Goal: Check status

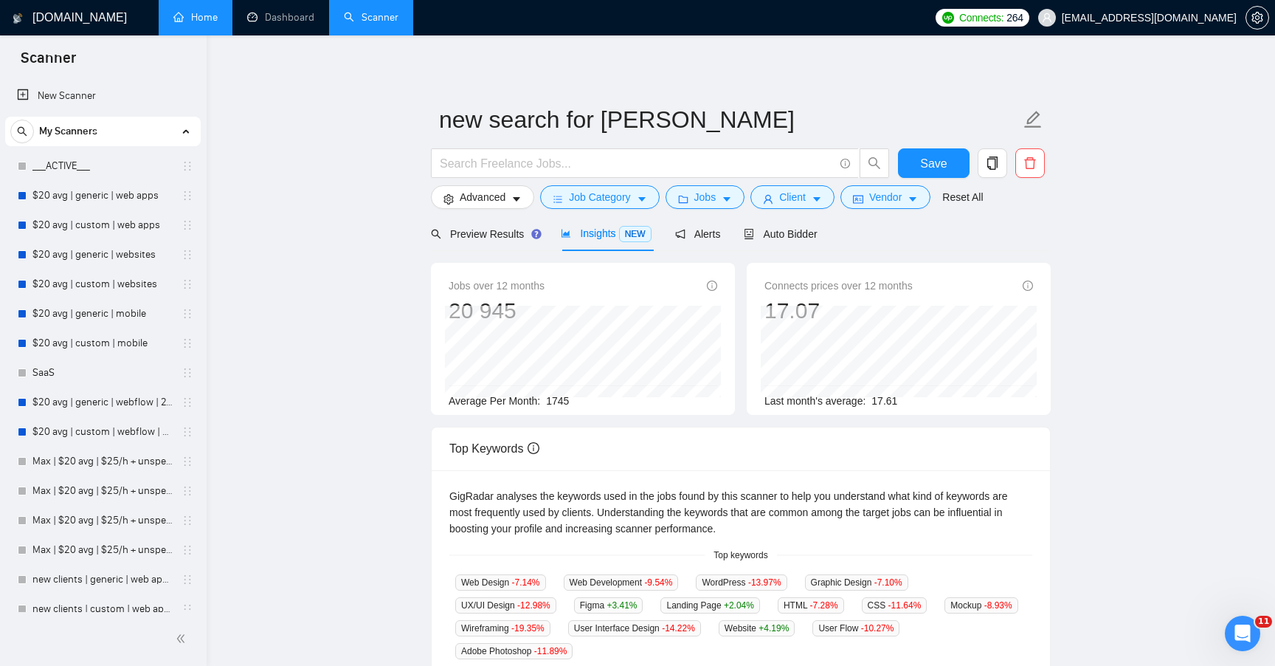
scroll to position [1484, 0]
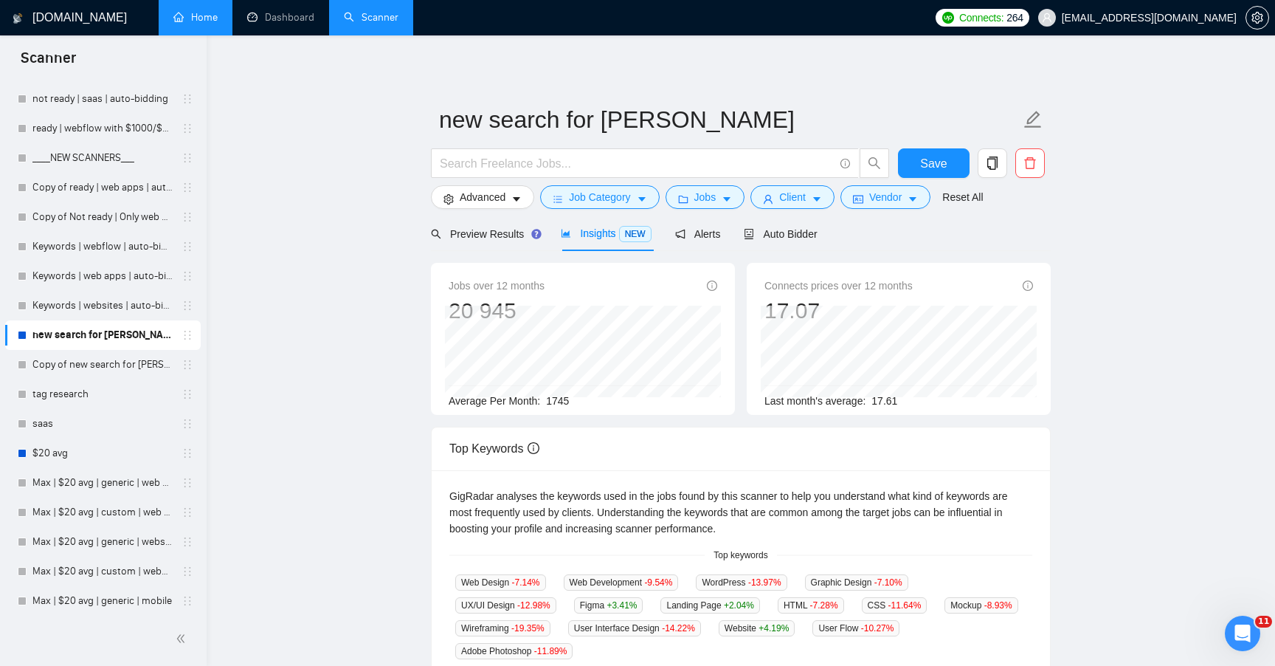
click at [203, 13] on link "Home" at bounding box center [195, 17] width 44 height 13
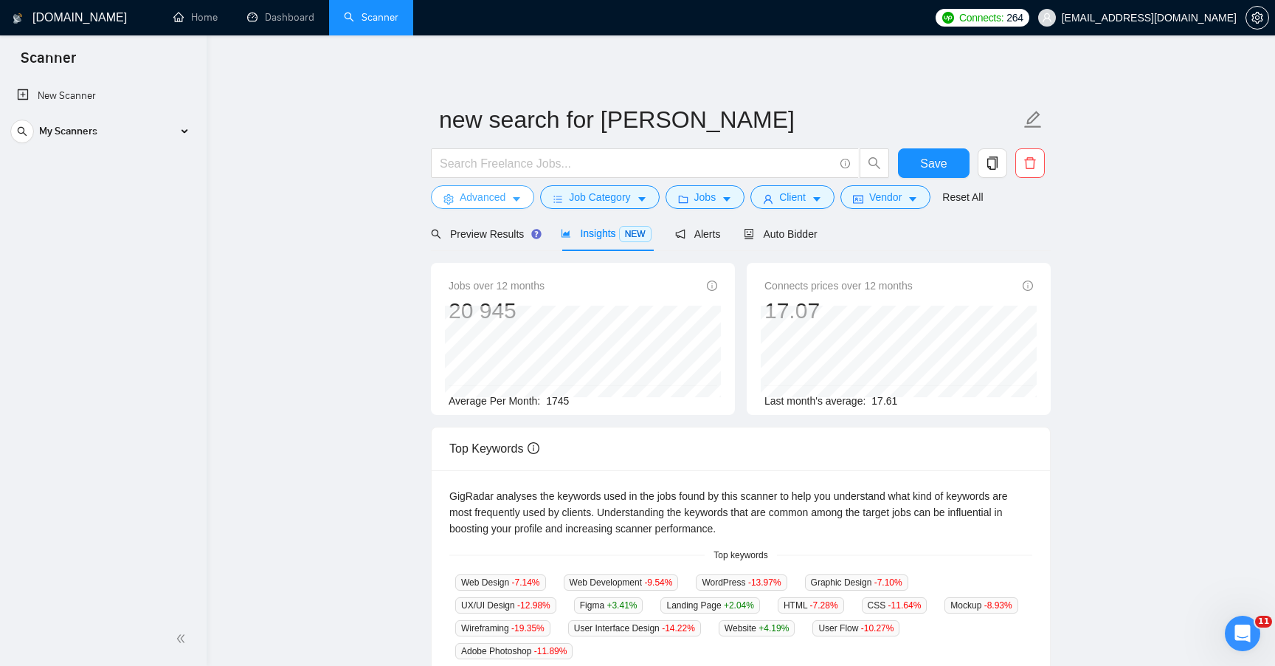
scroll to position [0, 0]
click at [285, 21] on link "Dashboard" at bounding box center [280, 17] width 67 height 13
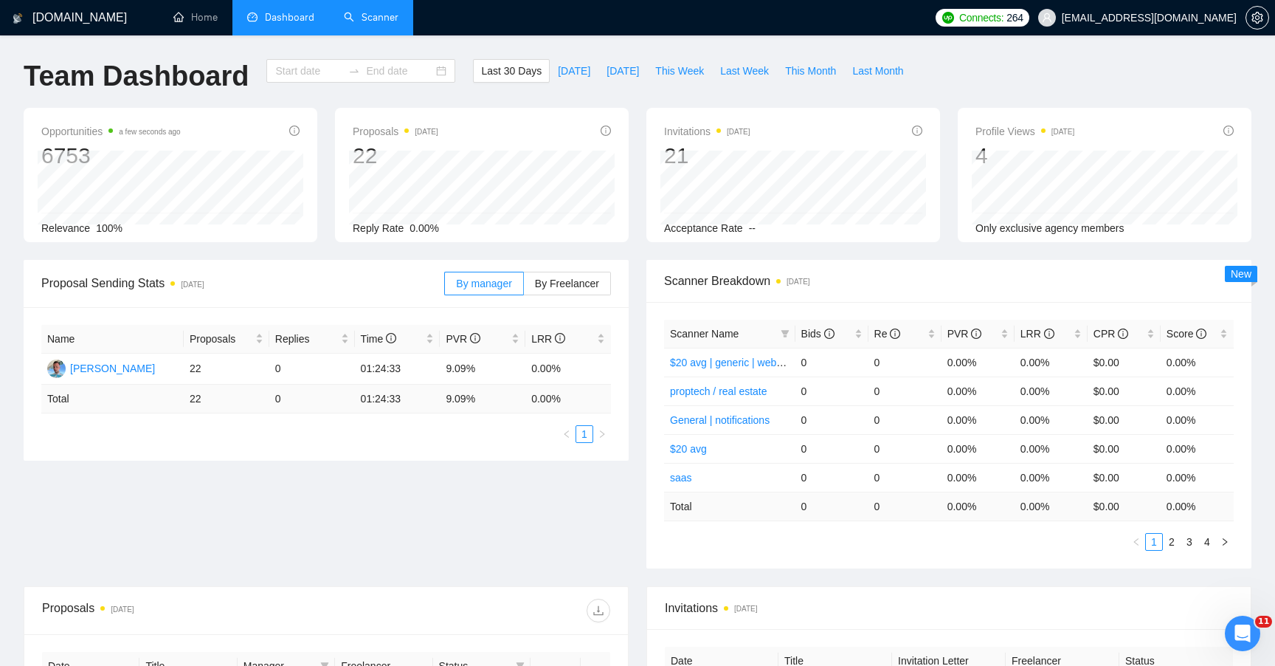
type input "[DATE]"
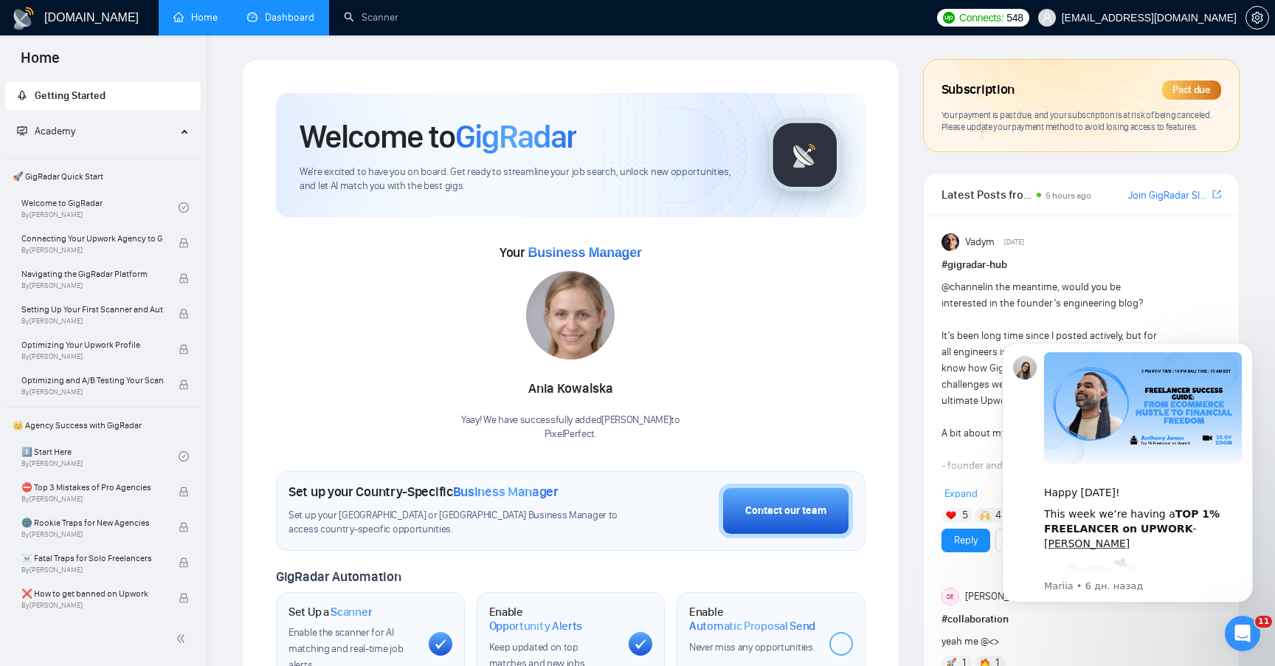
click at [287, 14] on link "Dashboard" at bounding box center [280, 17] width 67 height 13
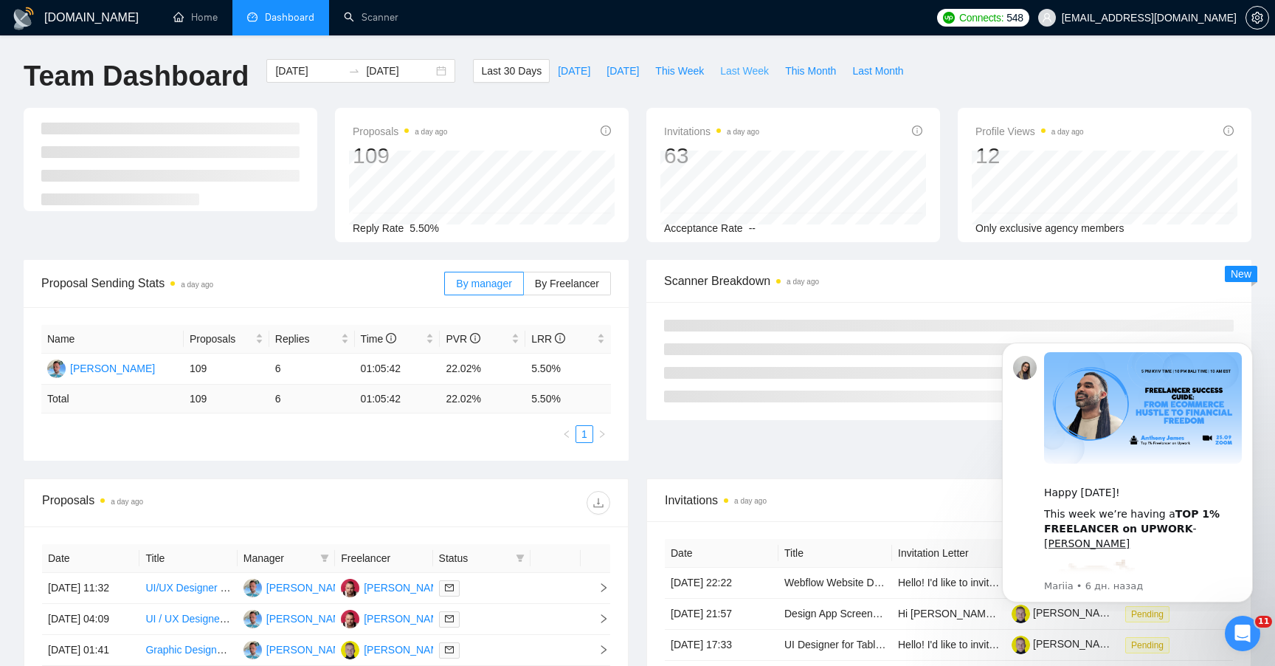
click at [732, 76] on span "Last Week" at bounding box center [744, 71] width 49 height 16
type input "2025-09-22"
type input "2025-09-28"
click at [568, 289] on label "By Freelancer" at bounding box center [567, 284] width 87 height 24
click at [524, 287] on input "By Freelancer" at bounding box center [524, 287] width 0 height 0
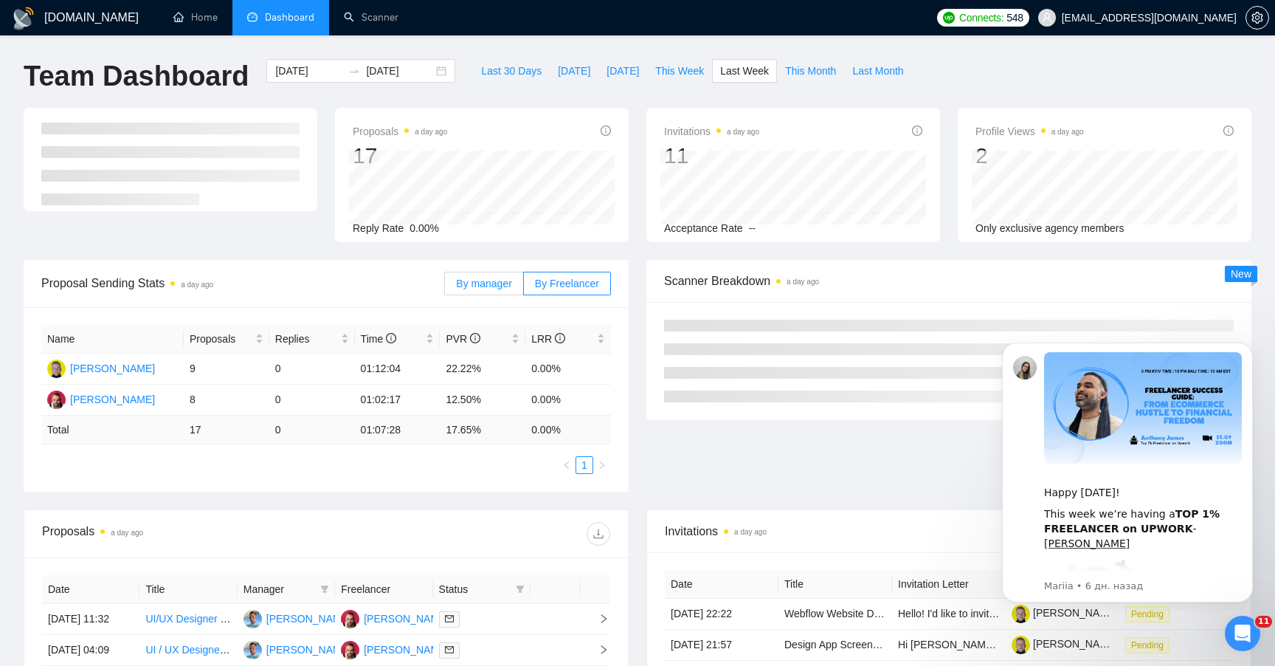
click at [494, 283] on span "By manager" at bounding box center [483, 284] width 55 height 12
click at [445, 287] on input "By manager" at bounding box center [445, 287] width 0 height 0
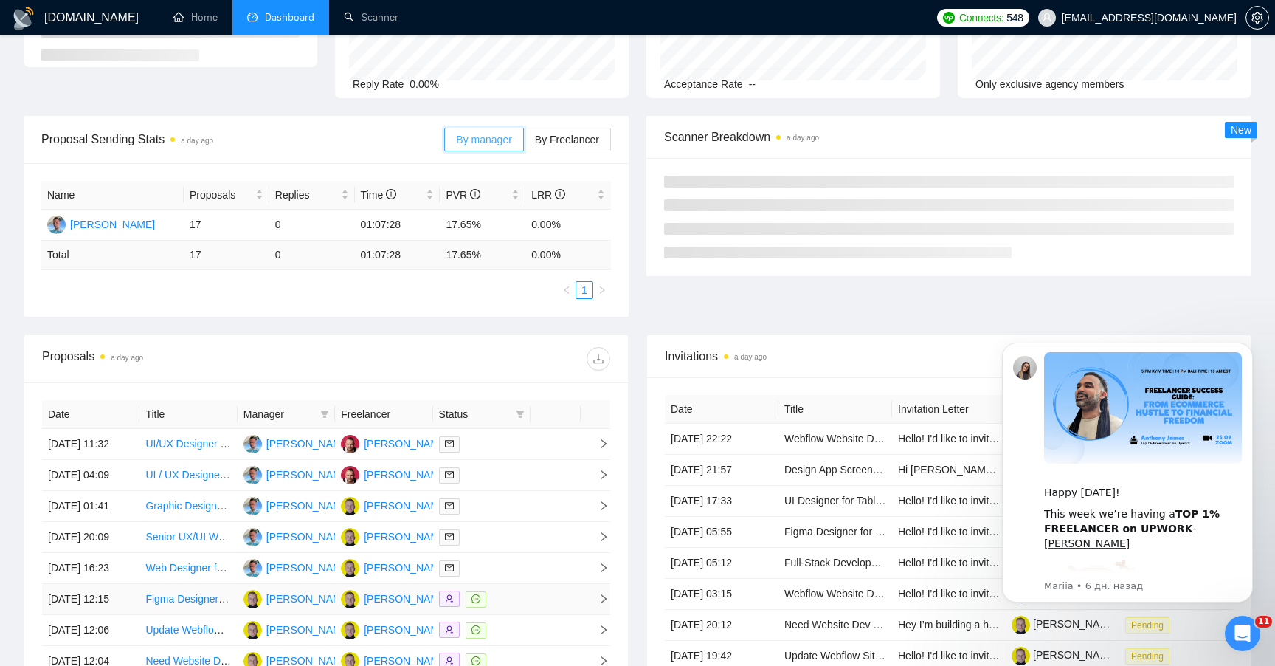
scroll to position [138, 0]
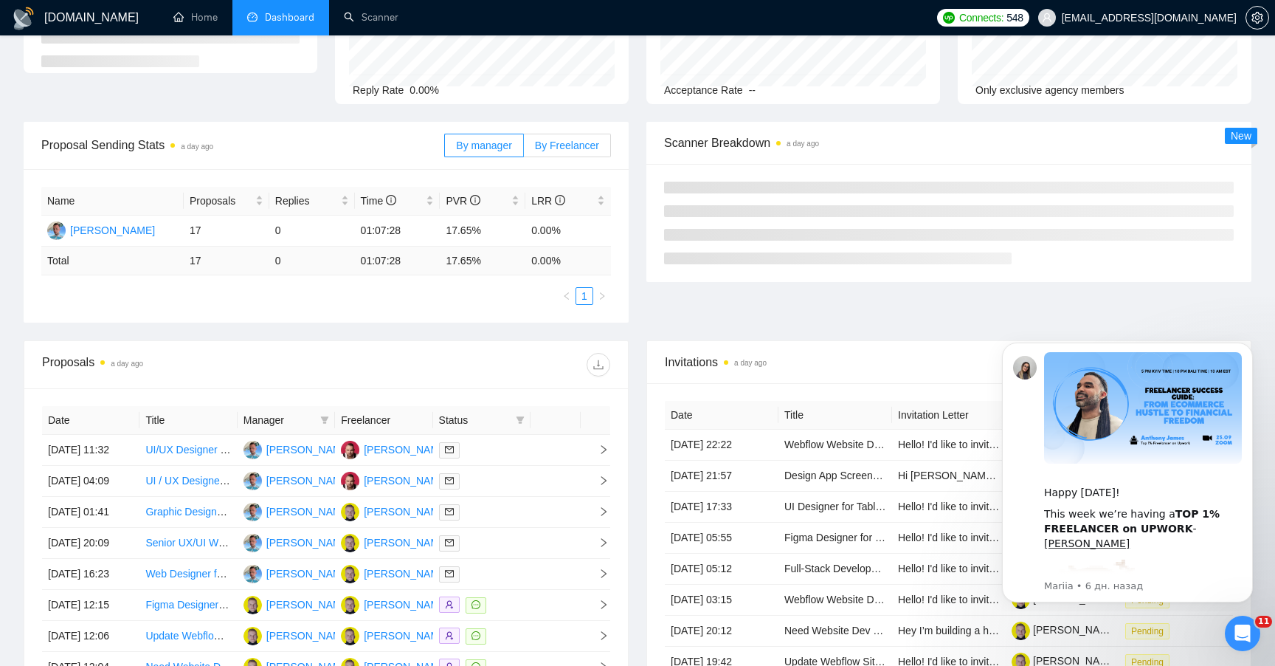
click at [555, 148] on span "By Freelancer" at bounding box center [567, 145] width 64 height 12
click at [524, 149] on input "By Freelancer" at bounding box center [524, 149] width 0 height 0
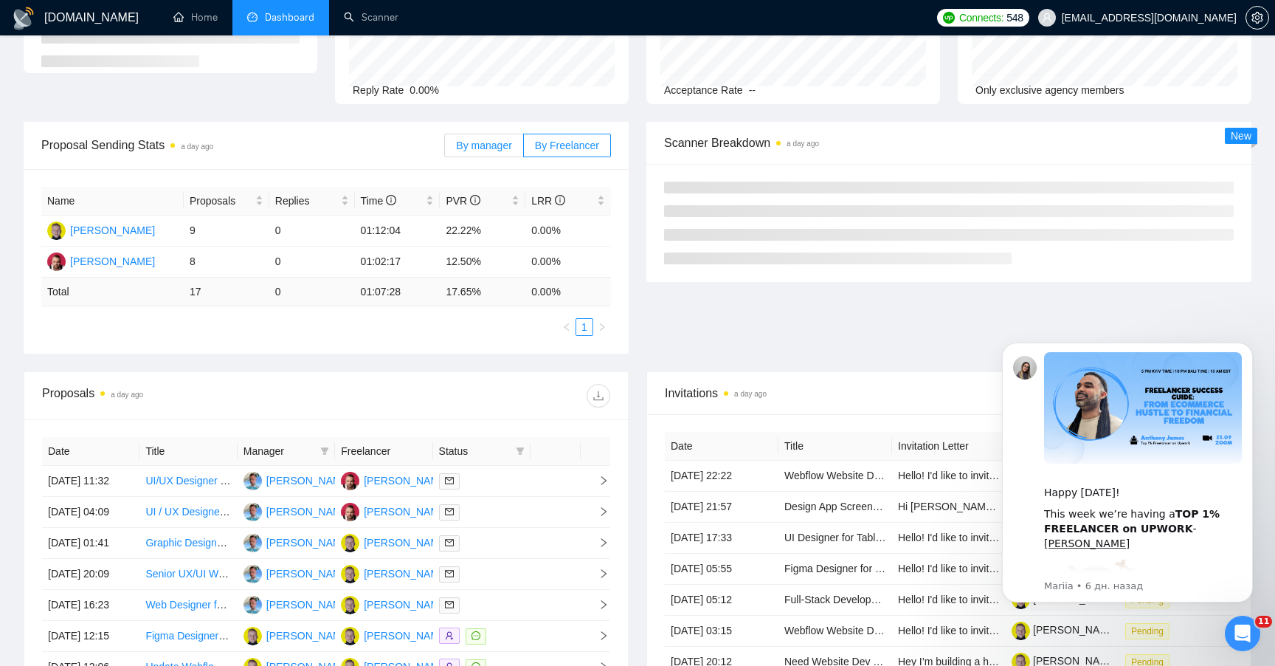
click at [499, 142] on span "By manager" at bounding box center [483, 145] width 55 height 12
click at [445, 149] on input "By manager" at bounding box center [445, 149] width 0 height 0
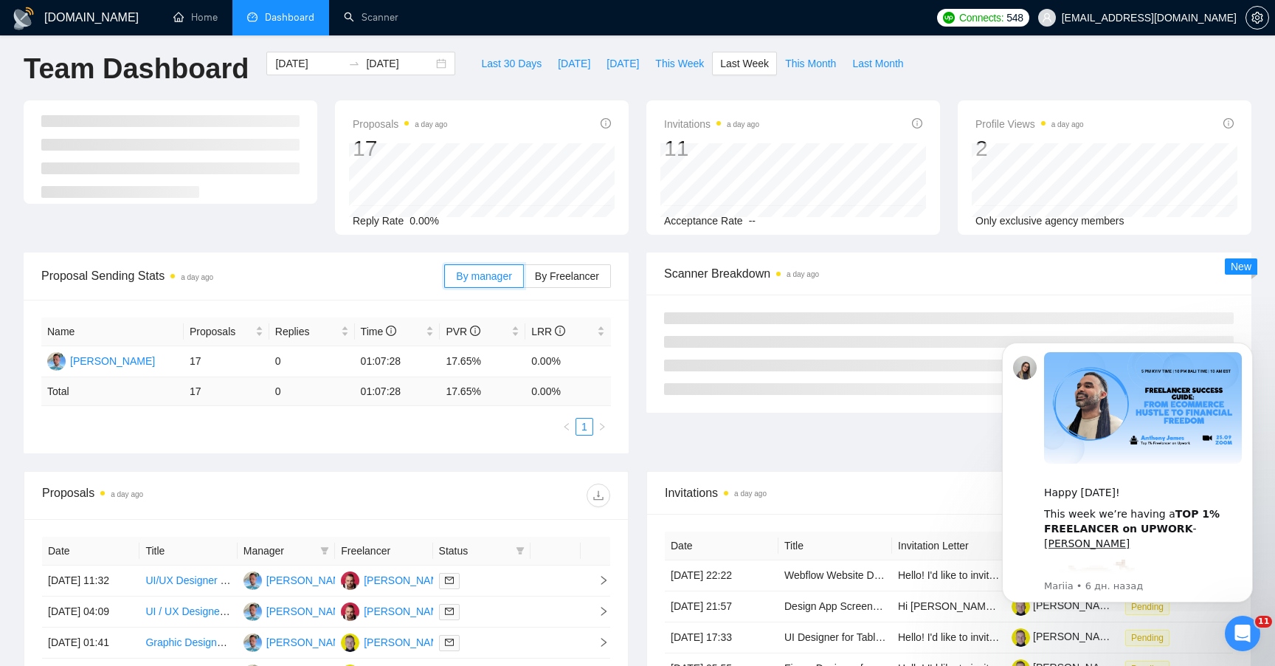
scroll to position [0, 0]
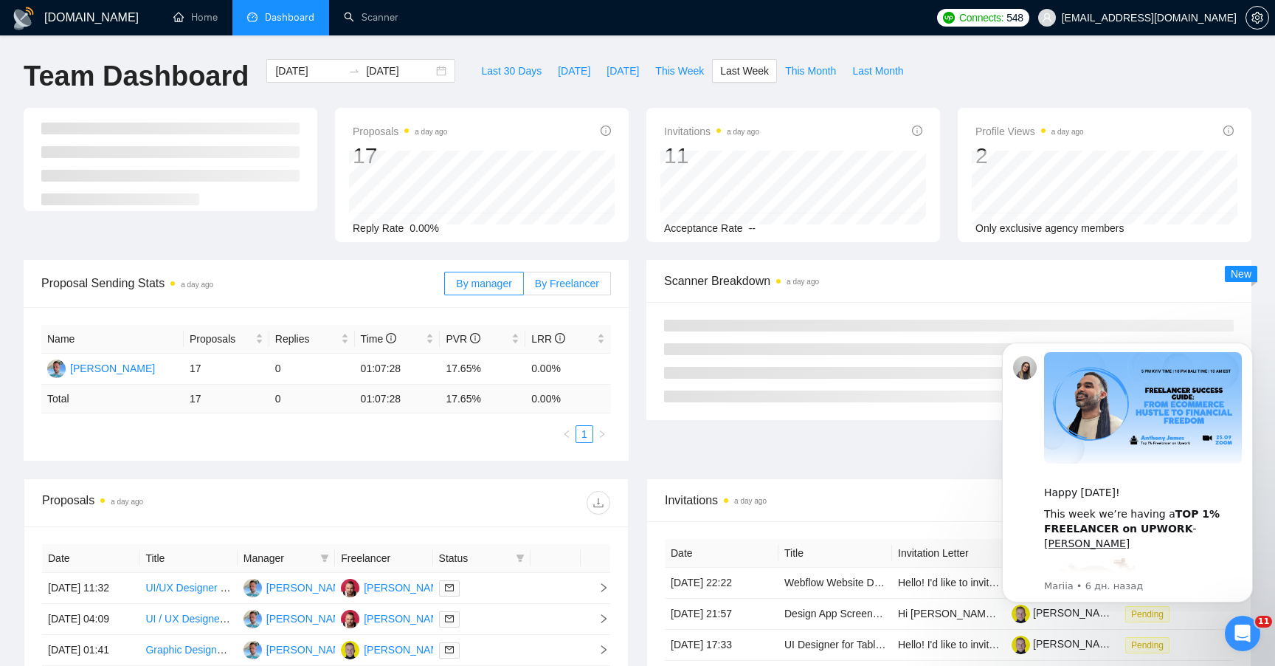
click at [545, 283] on span "By Freelancer" at bounding box center [567, 284] width 64 height 12
click at [524, 287] on input "By Freelancer" at bounding box center [524, 287] width 0 height 0
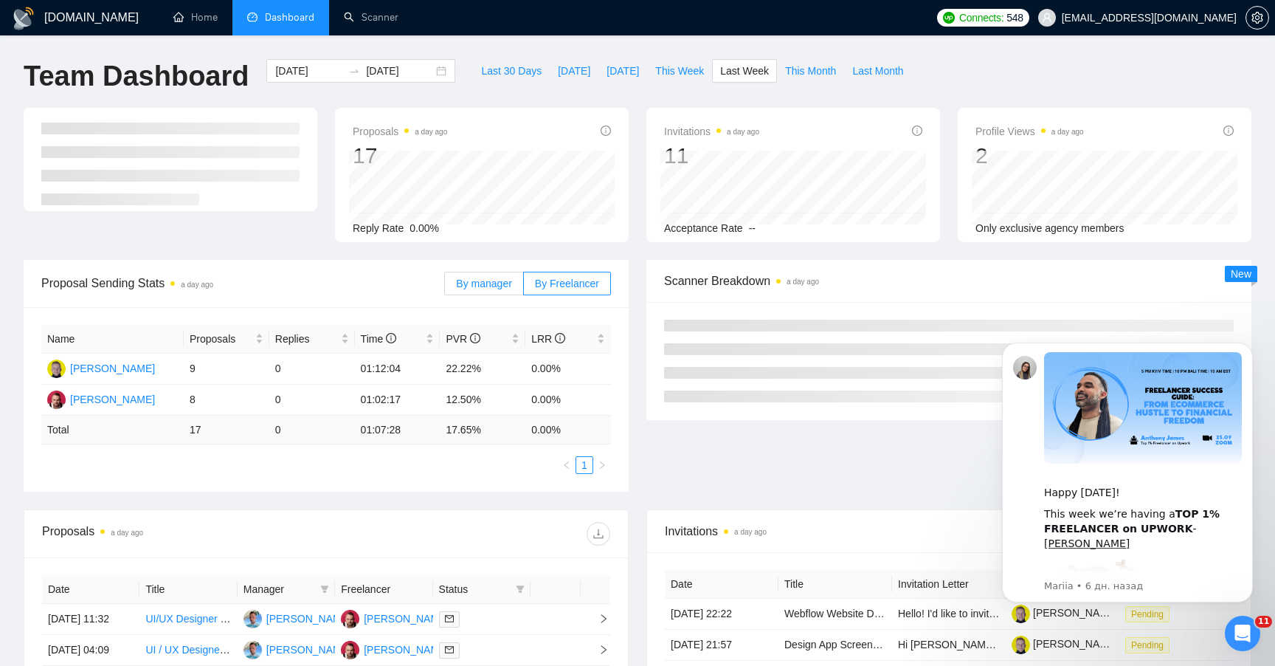
click at [475, 275] on label "By manager" at bounding box center [483, 284] width 79 height 24
click at [445, 287] on input "By manager" at bounding box center [445, 287] width 0 height 0
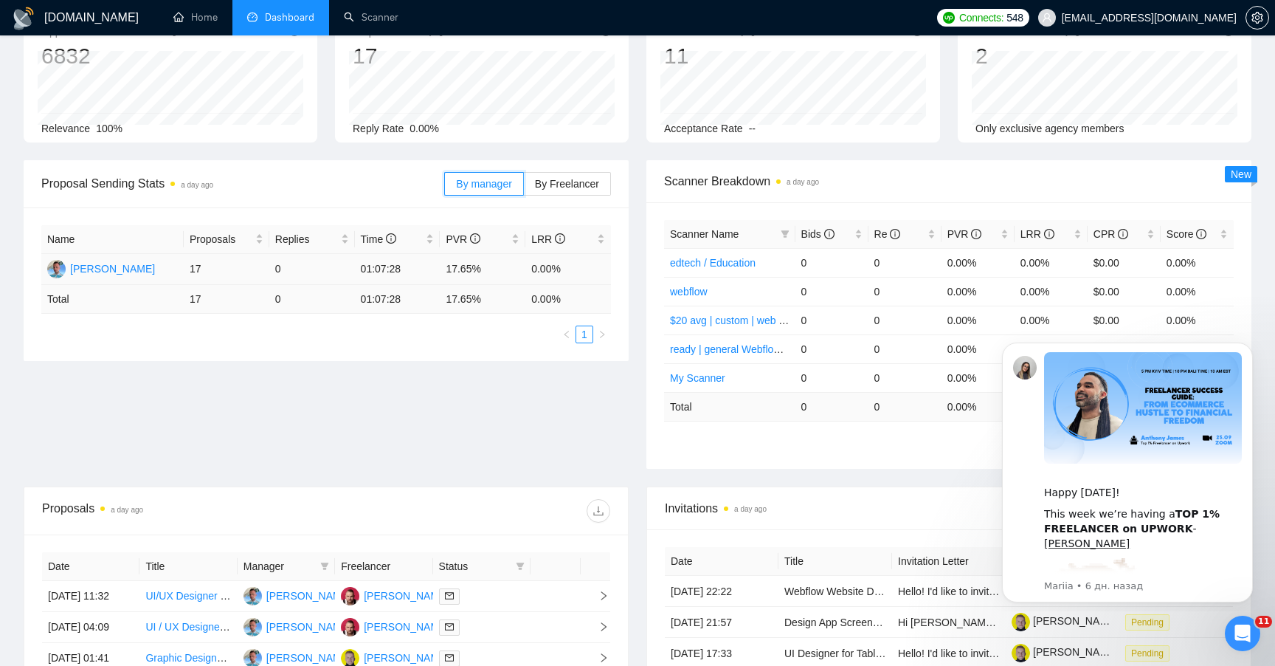
scroll to position [95, 0]
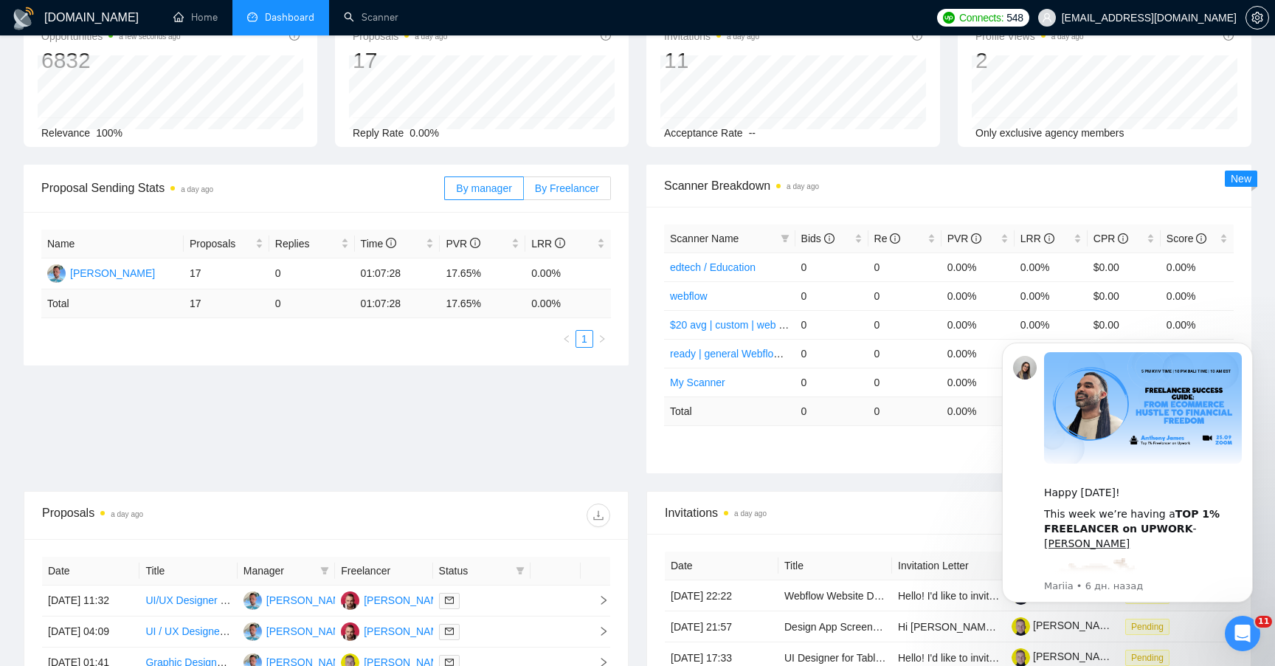
click at [582, 189] on span "By Freelancer" at bounding box center [567, 188] width 64 height 12
click at [524, 192] on input "By Freelancer" at bounding box center [524, 192] width 0 height 0
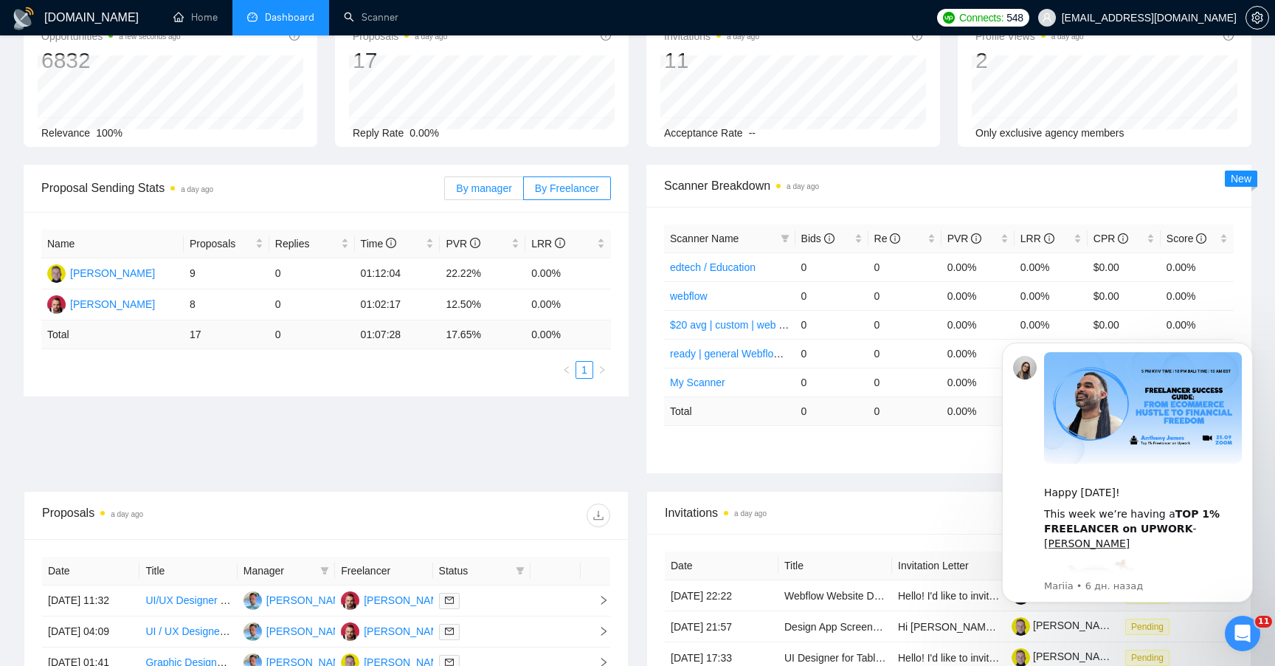
click at [492, 187] on span "By manager" at bounding box center [483, 188] width 55 height 12
click at [445, 192] on input "By manager" at bounding box center [445, 192] width 0 height 0
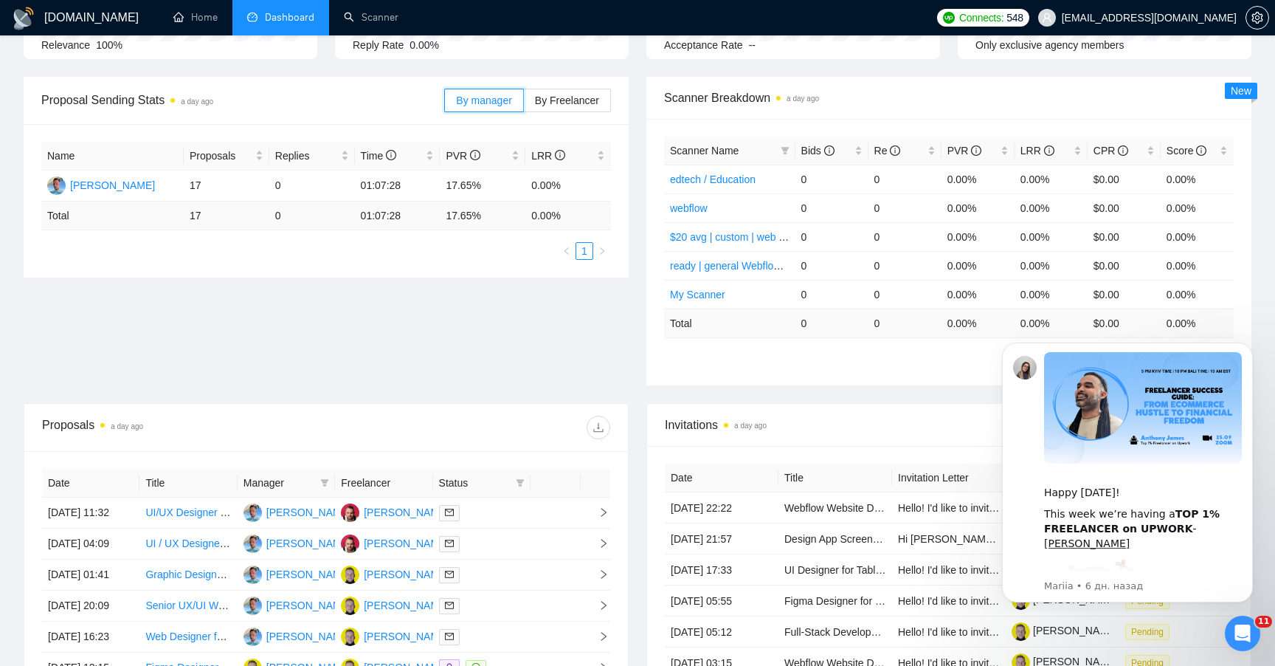
scroll to position [200, 0]
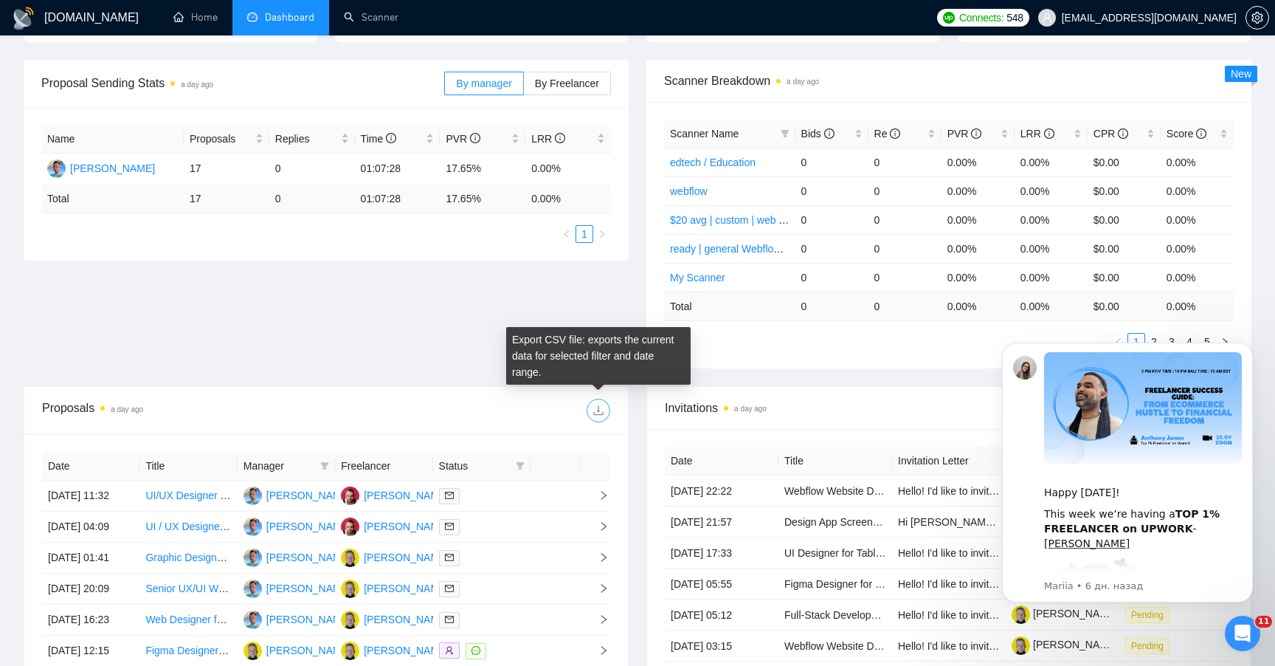
click at [596, 418] on button "button" at bounding box center [599, 411] width 24 height 24
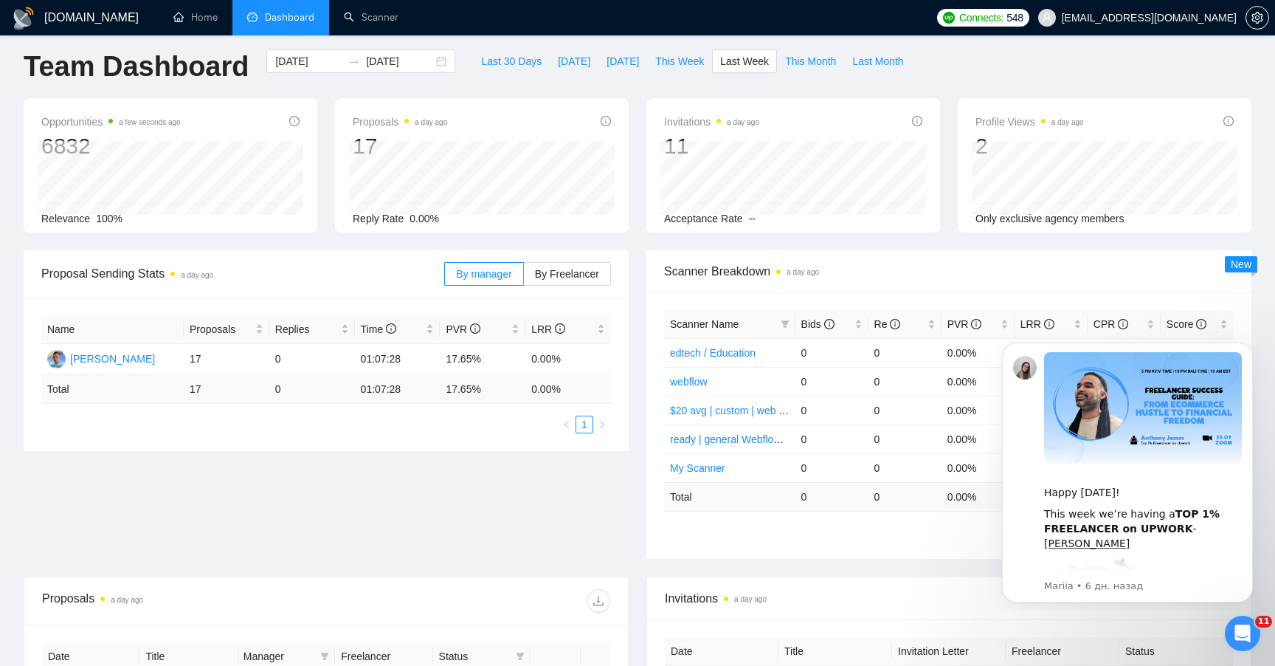
scroll to position [0, 0]
